Goal: Transaction & Acquisition: Purchase product/service

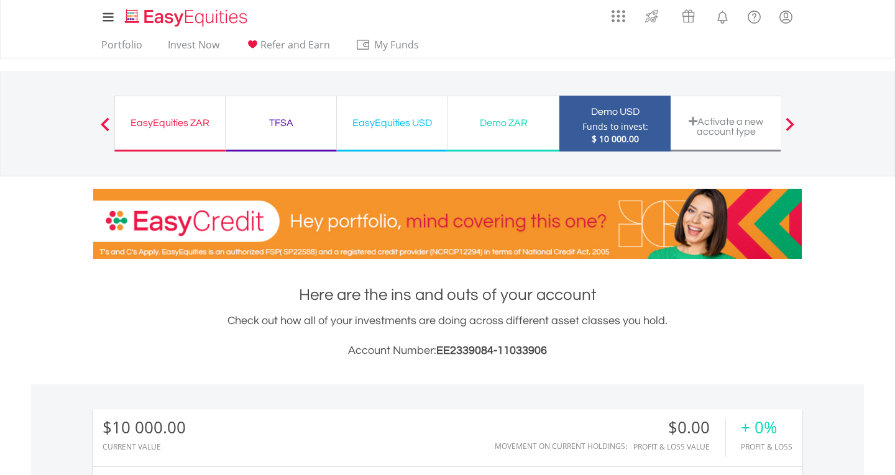
scroll to position [119, 236]
click at [509, 110] on div "Demo ZAR Funds to invest: $ 10 000.00" at bounding box center [503, 124] width 111 height 56
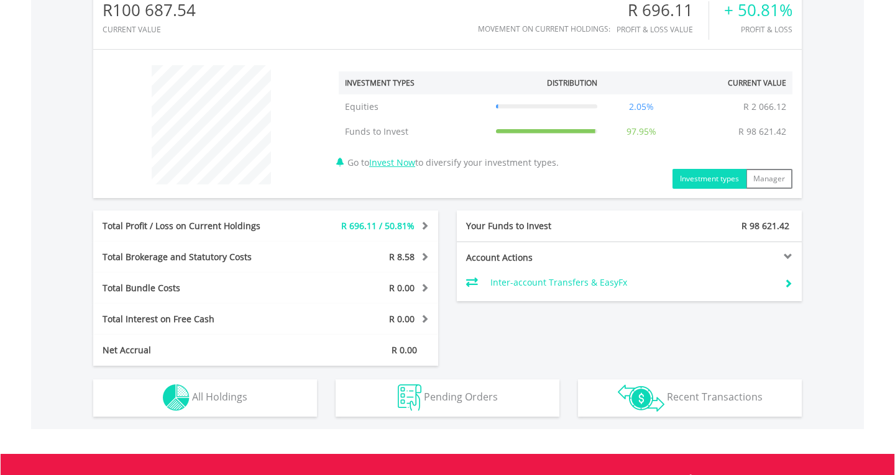
scroll to position [465, 0]
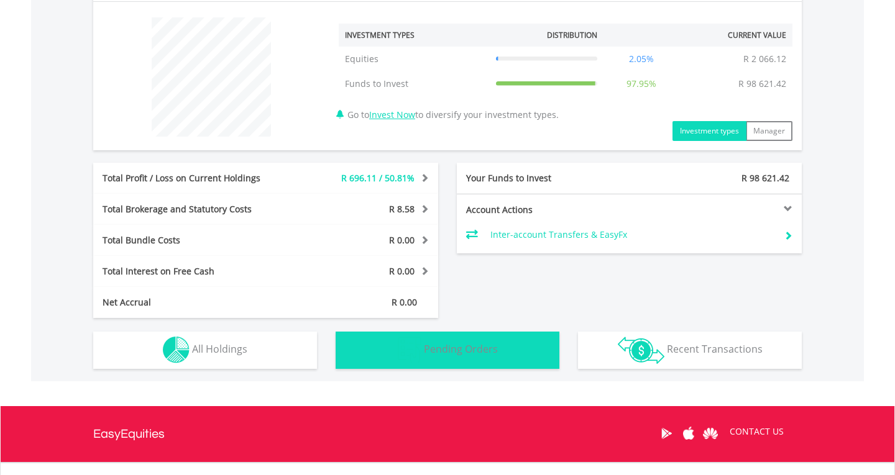
click at [483, 350] on span "Pending Orders" at bounding box center [461, 349] width 74 height 14
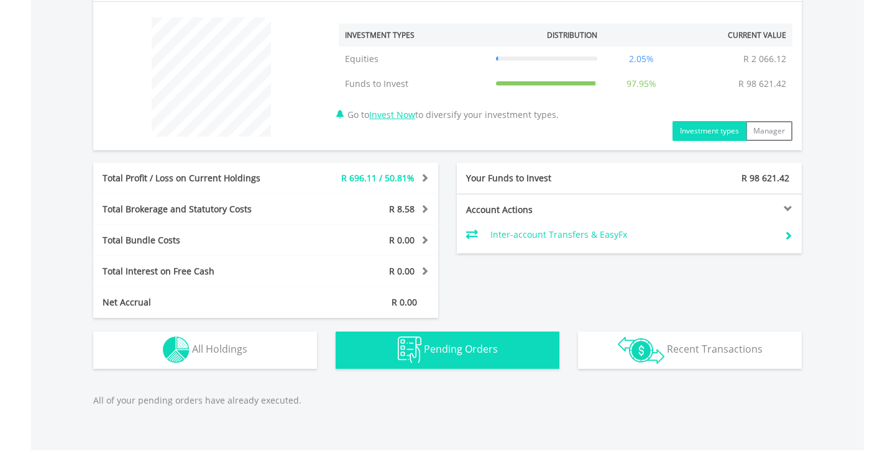
scroll to position [645, 0]
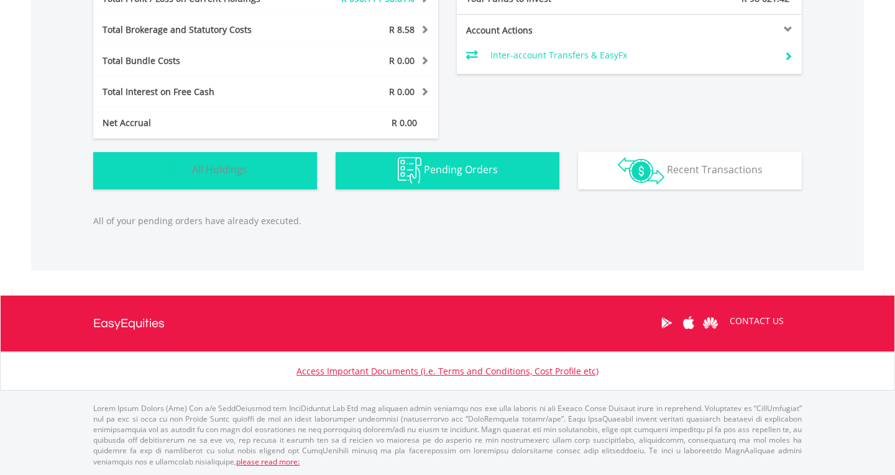
click at [227, 173] on span "All Holdings" at bounding box center [219, 170] width 55 height 14
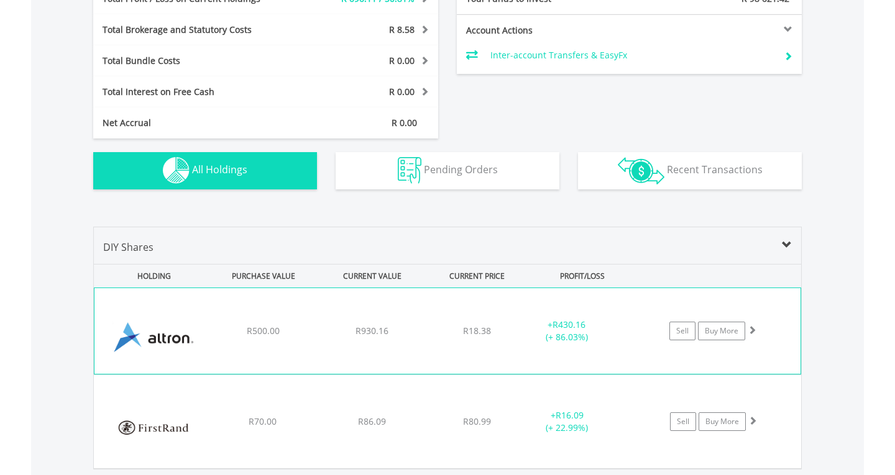
scroll to position [839, 0]
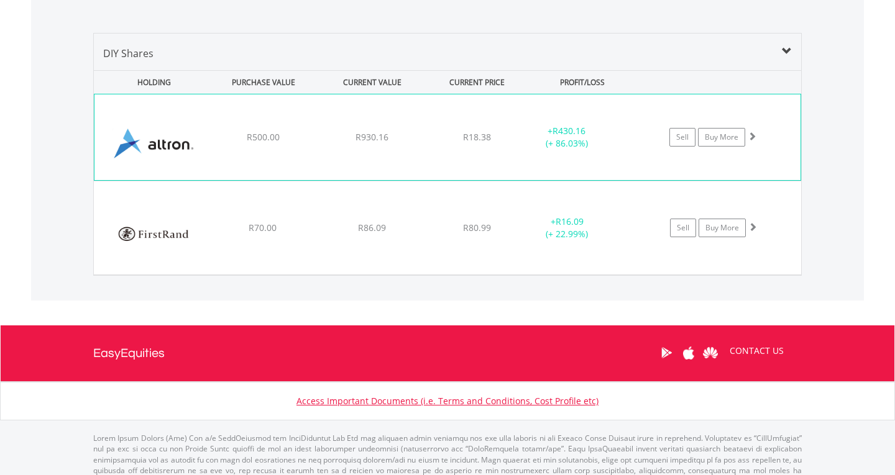
click at [755, 139] on span at bounding box center [751, 136] width 9 height 9
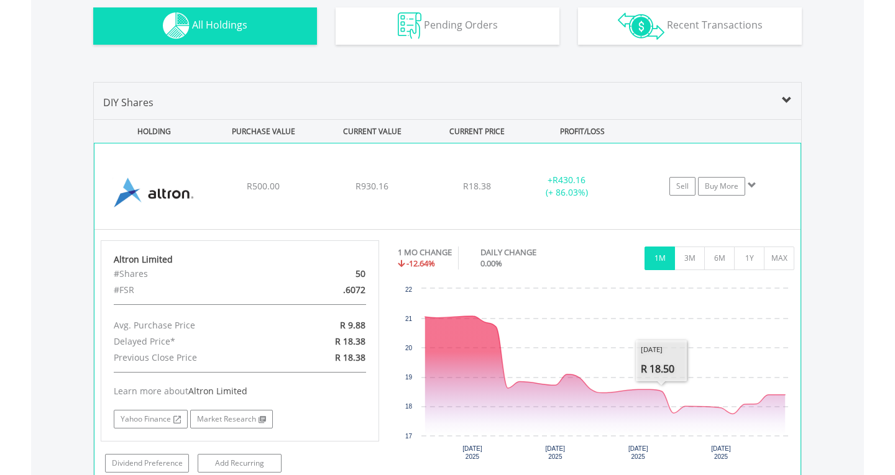
scroll to position [788, 0]
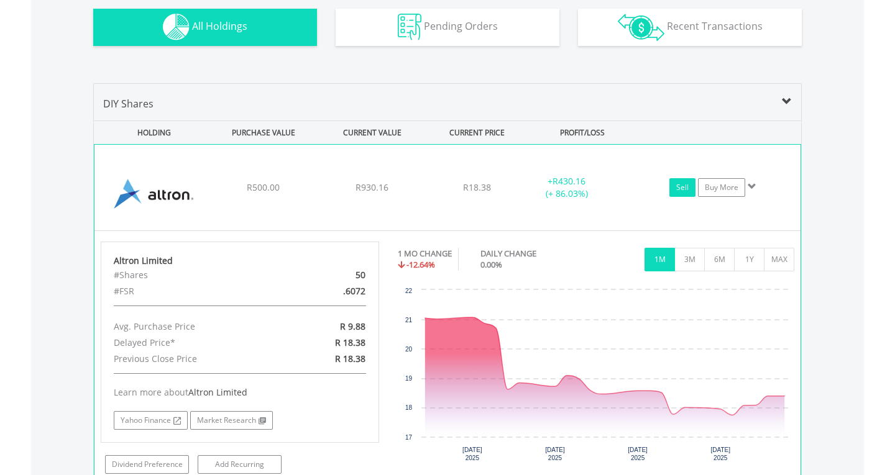
click at [682, 190] on link "Sell" at bounding box center [682, 187] width 26 height 19
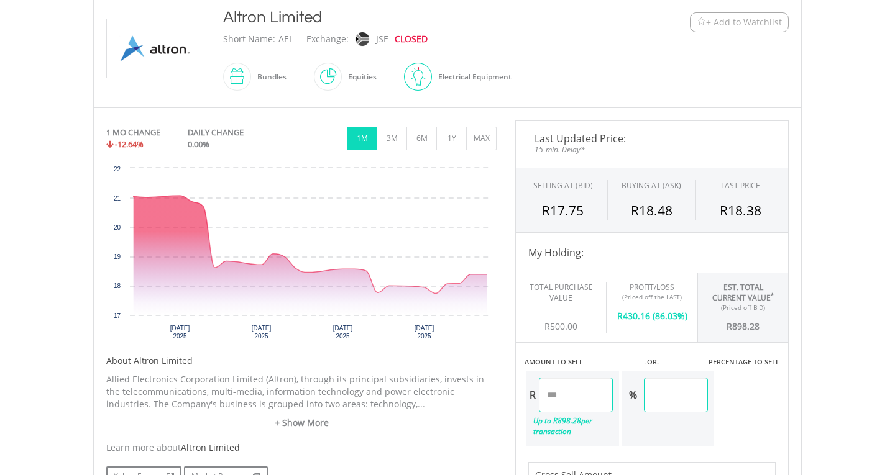
scroll to position [255, 0]
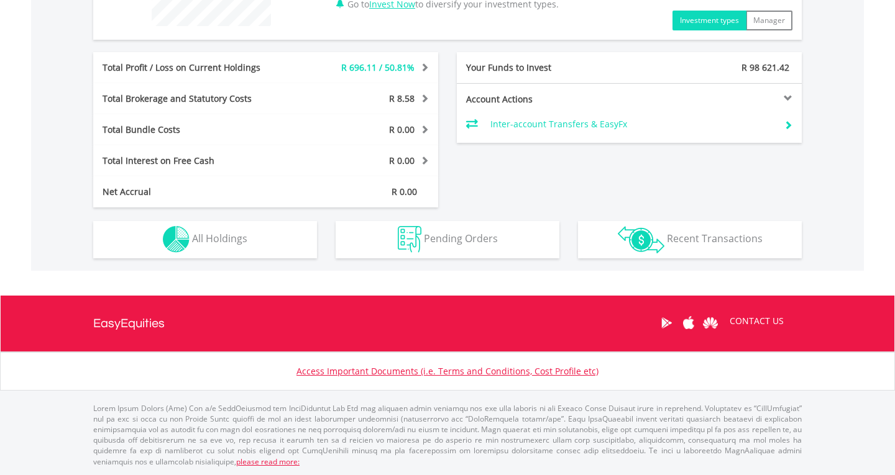
scroll to position [119, 236]
click at [424, 66] on span at bounding box center [423, 67] width 12 height 9
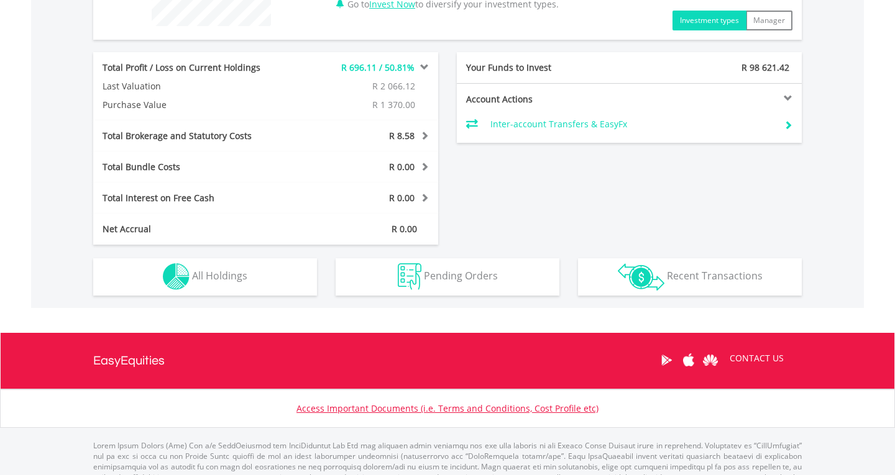
click at [421, 139] on span at bounding box center [423, 135] width 12 height 9
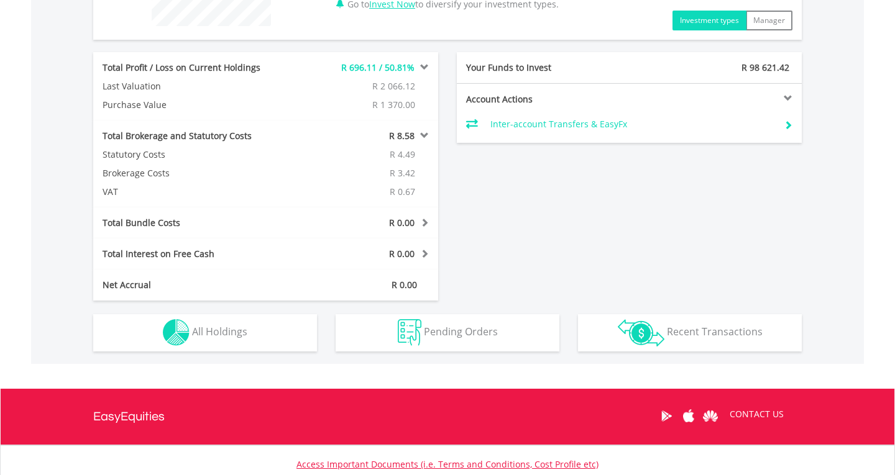
scroll to position [669, 0]
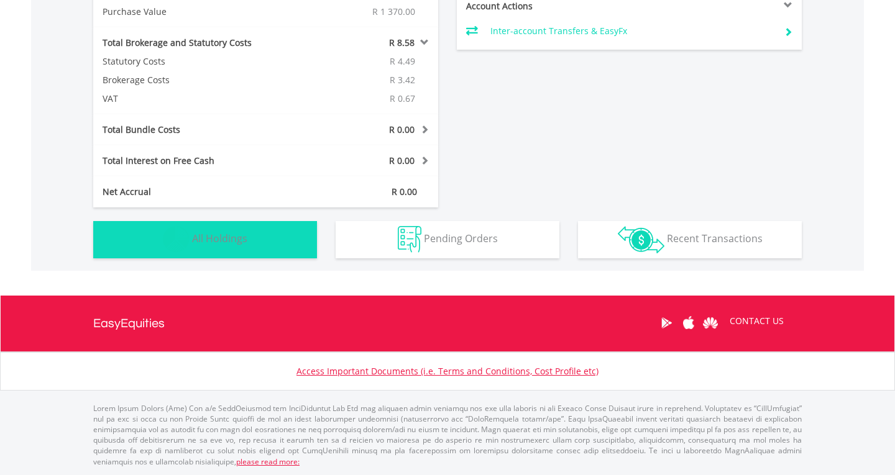
click at [239, 227] on button "Holdings All Holdings" at bounding box center [205, 239] width 224 height 37
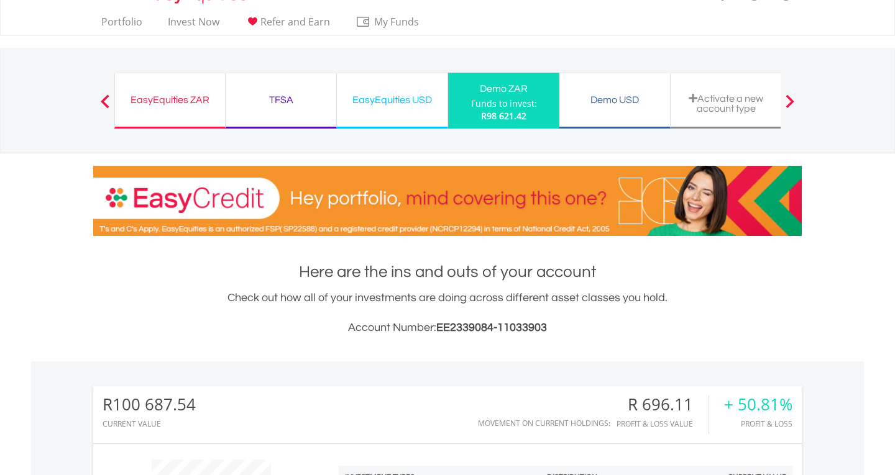
scroll to position [0, 0]
